Goal: Information Seeking & Learning: Learn about a topic

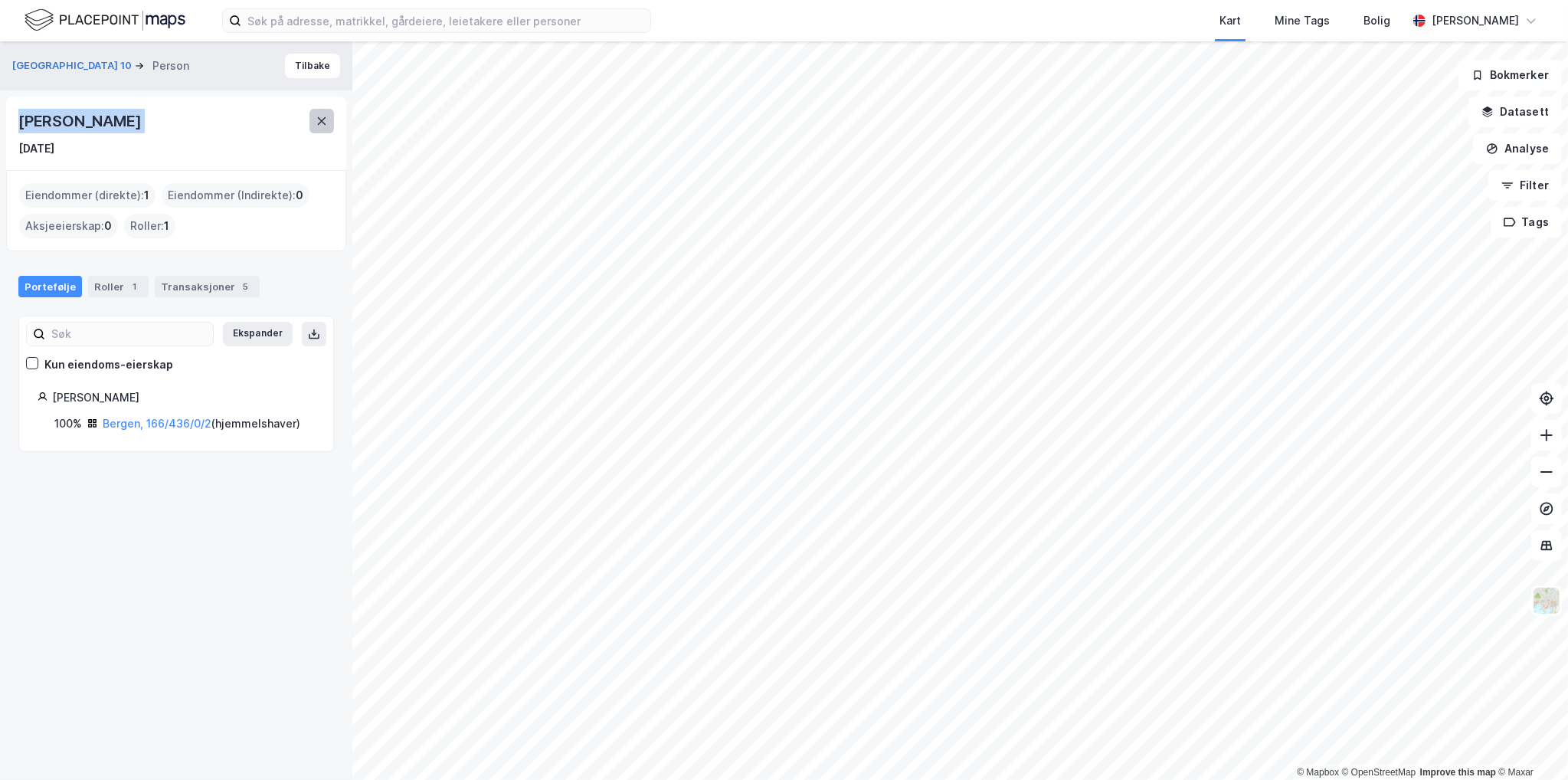
click at [330, 125] on button at bounding box center [322, 121] width 25 height 25
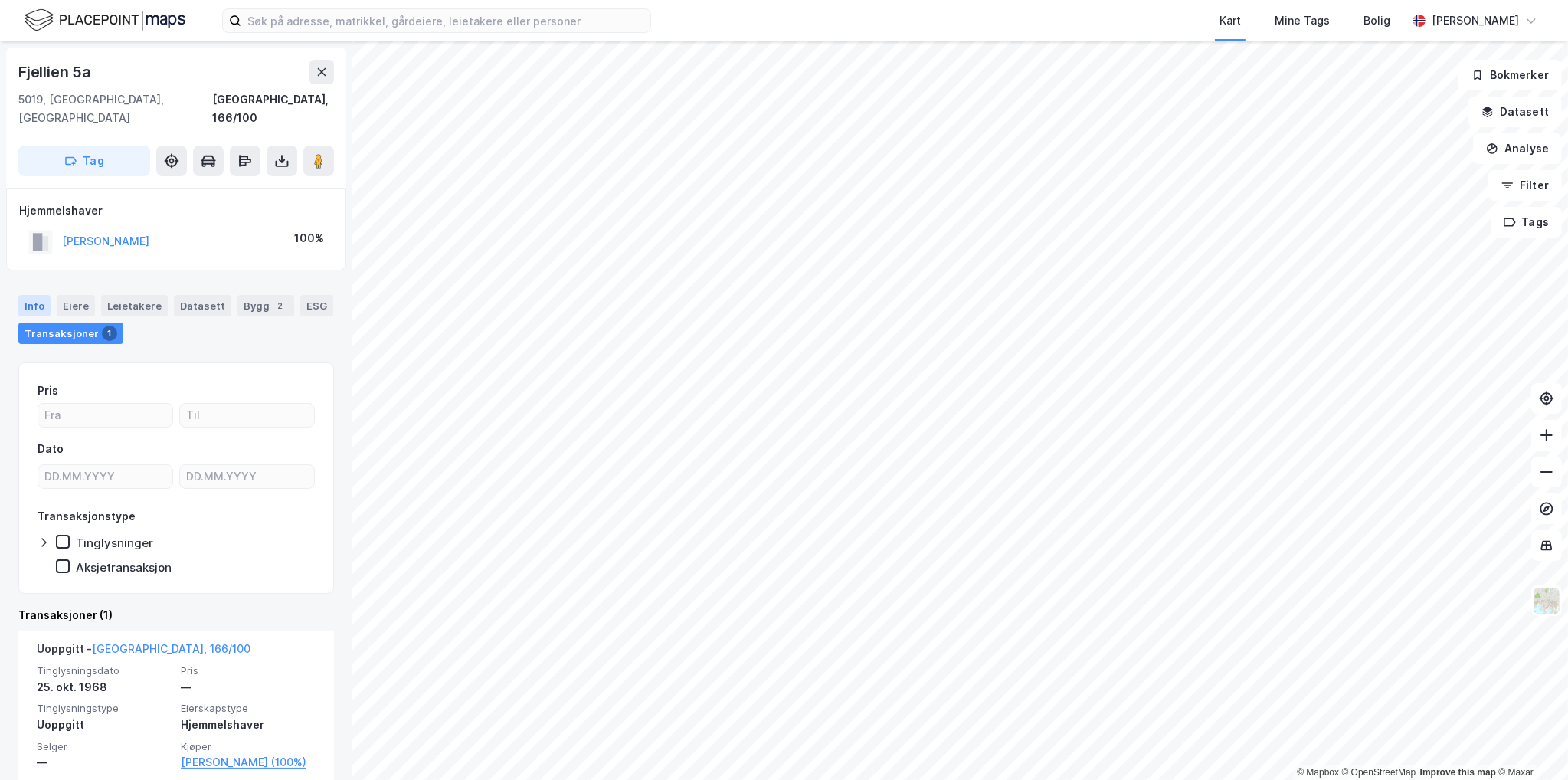
click at [31, 295] on div "Info" at bounding box center [34, 305] width 32 height 22
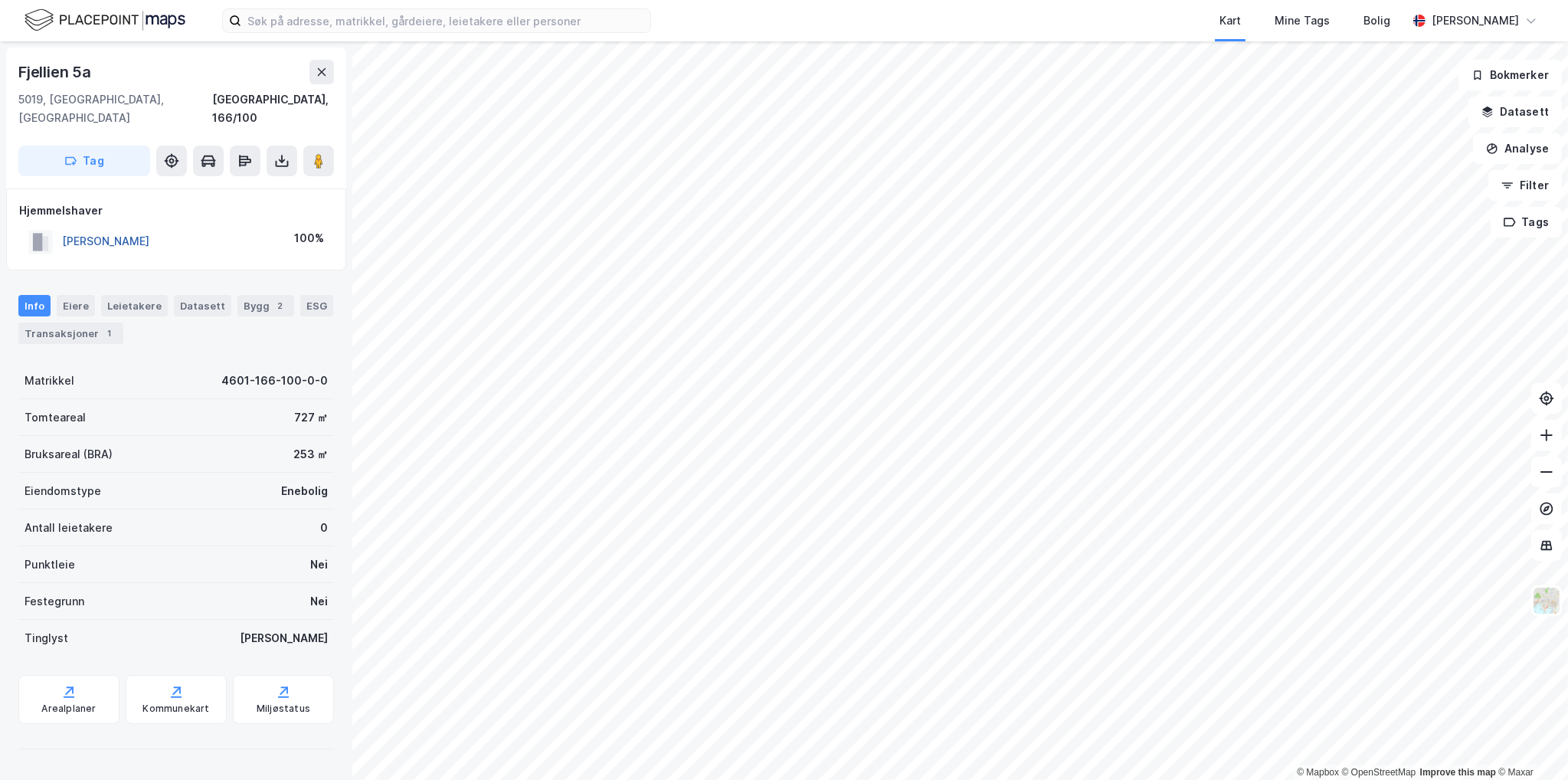
click at [0, 0] on button "[PERSON_NAME]" at bounding box center [0, 0] width 0 height 0
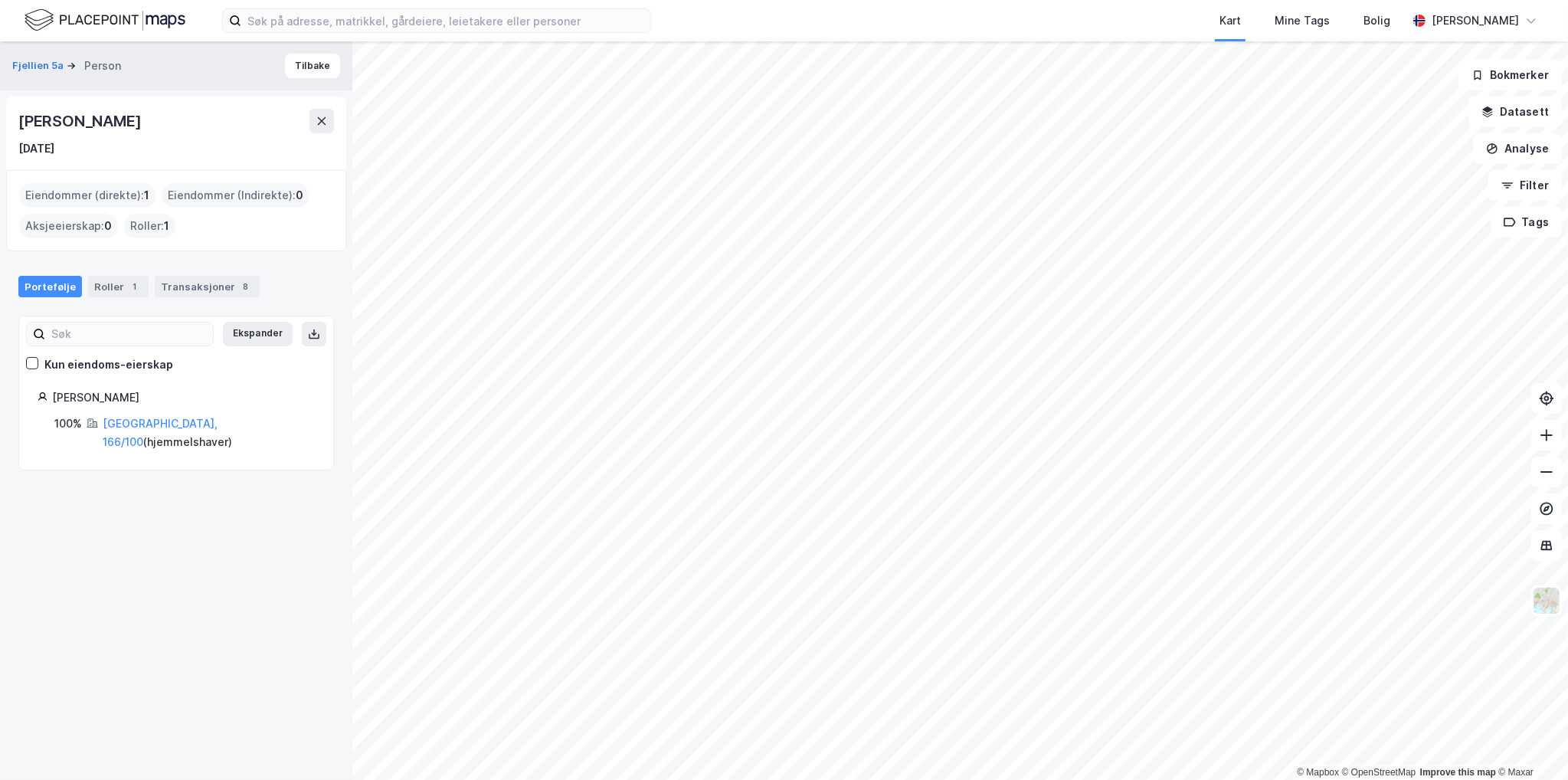
click at [91, 111] on div "[PERSON_NAME]" at bounding box center [81, 121] width 126 height 25
